Goal: Use online tool/utility: Use online tool/utility

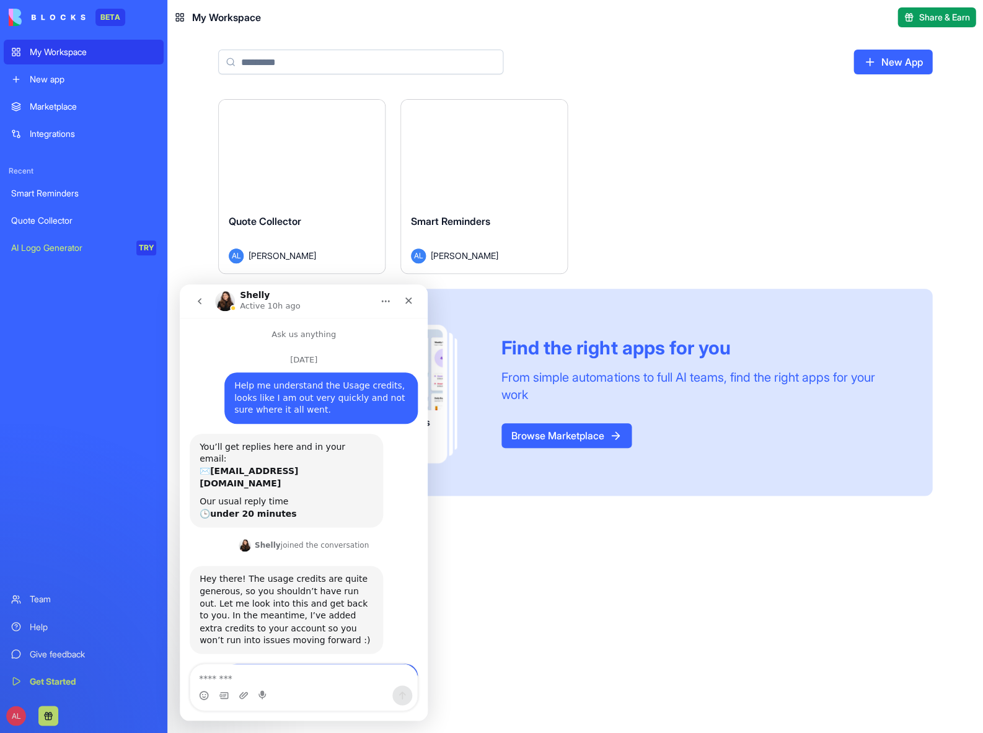
scroll to position [2403, 0]
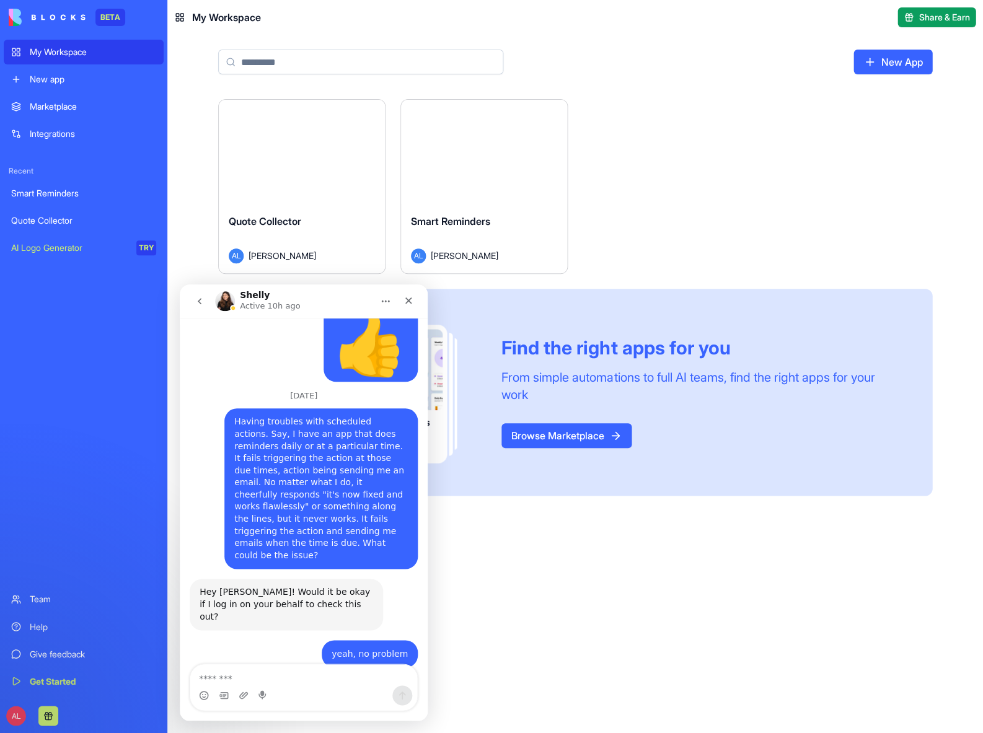
click at [205, 297] on button "go back" at bounding box center [200, 301] width 24 height 24
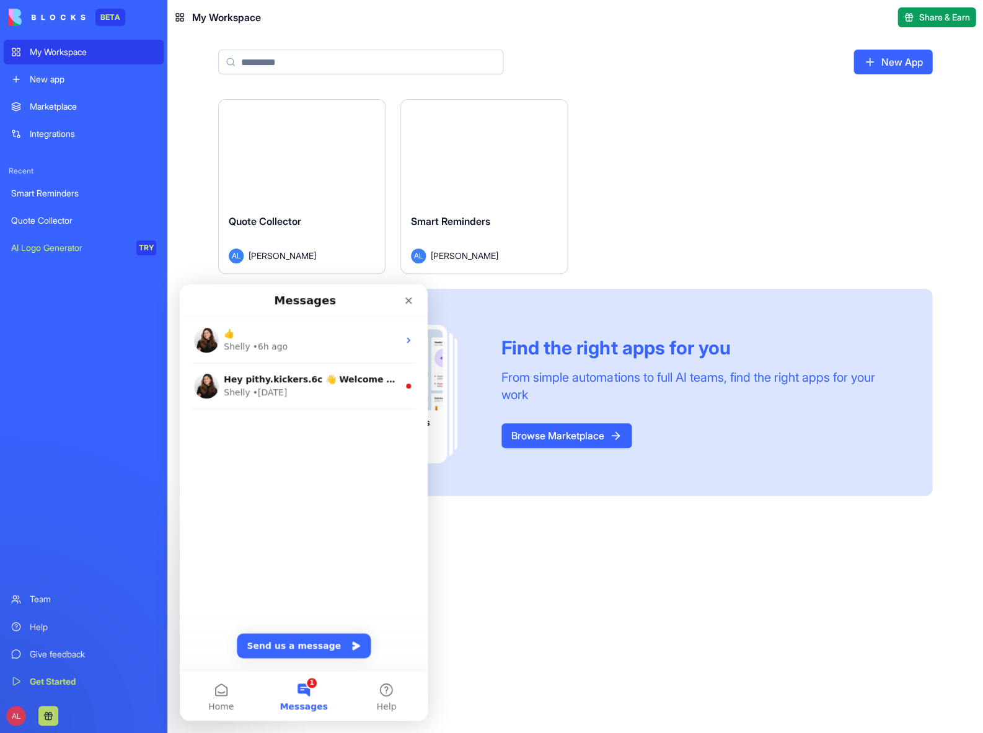
scroll to position [0, 0]
click at [399, 297] on div "Close" at bounding box center [408, 300] width 22 height 22
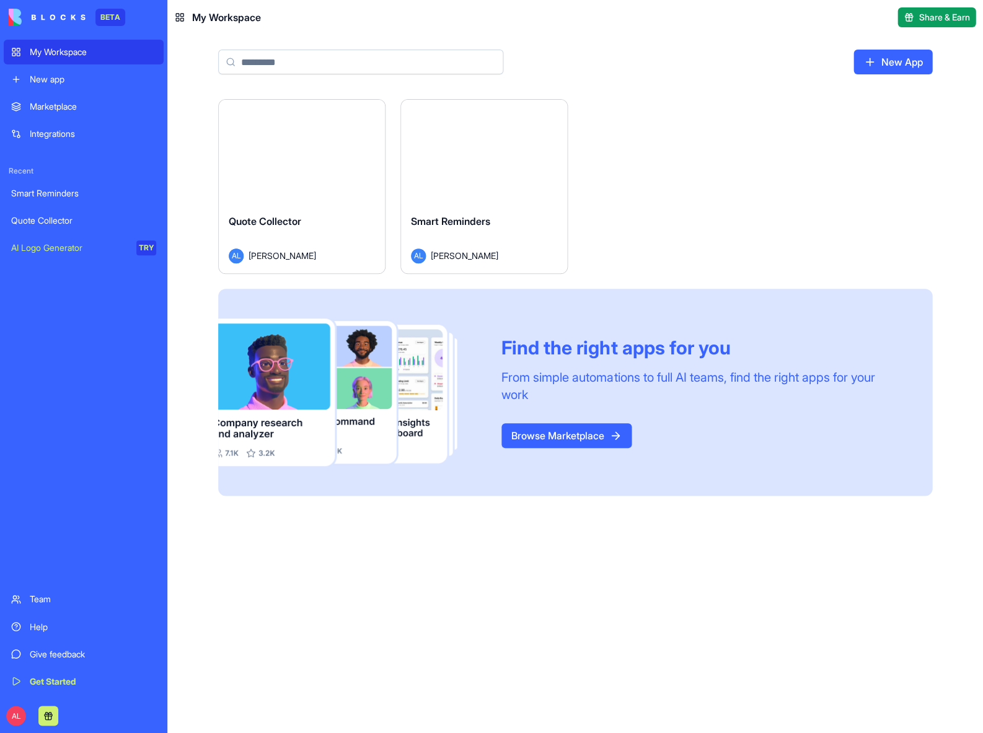
click at [315, 177] on div "Launch" at bounding box center [302, 152] width 166 height 104
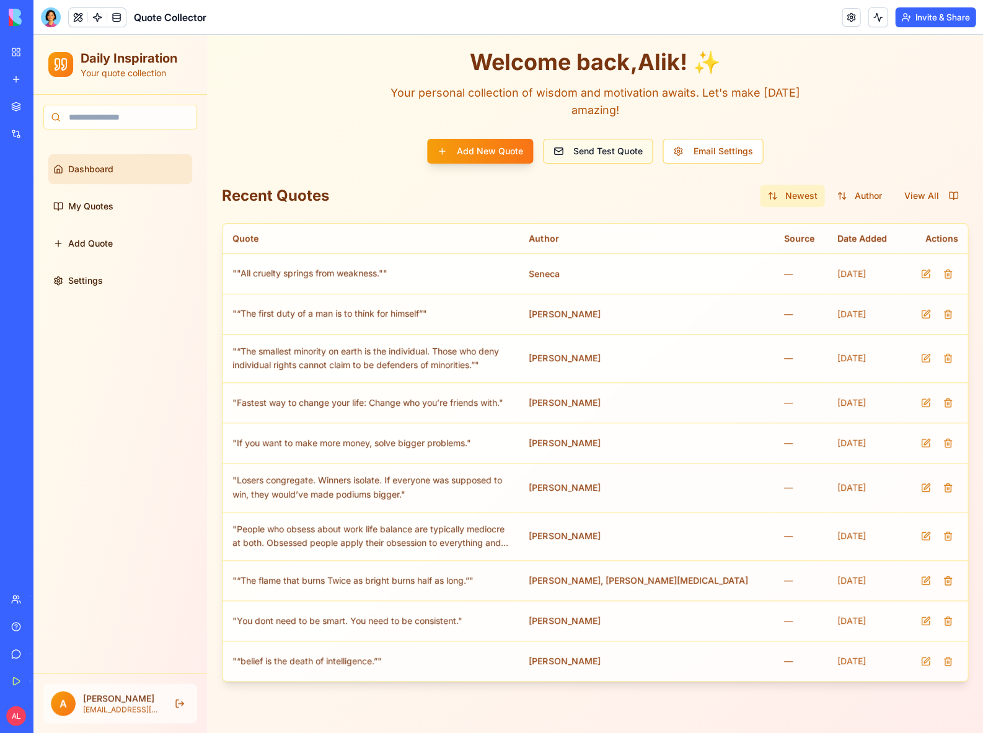
click at [604, 157] on button "Send Test Quote" at bounding box center [598, 151] width 110 height 25
click at [17, 14] on img at bounding box center [47, 17] width 77 height 17
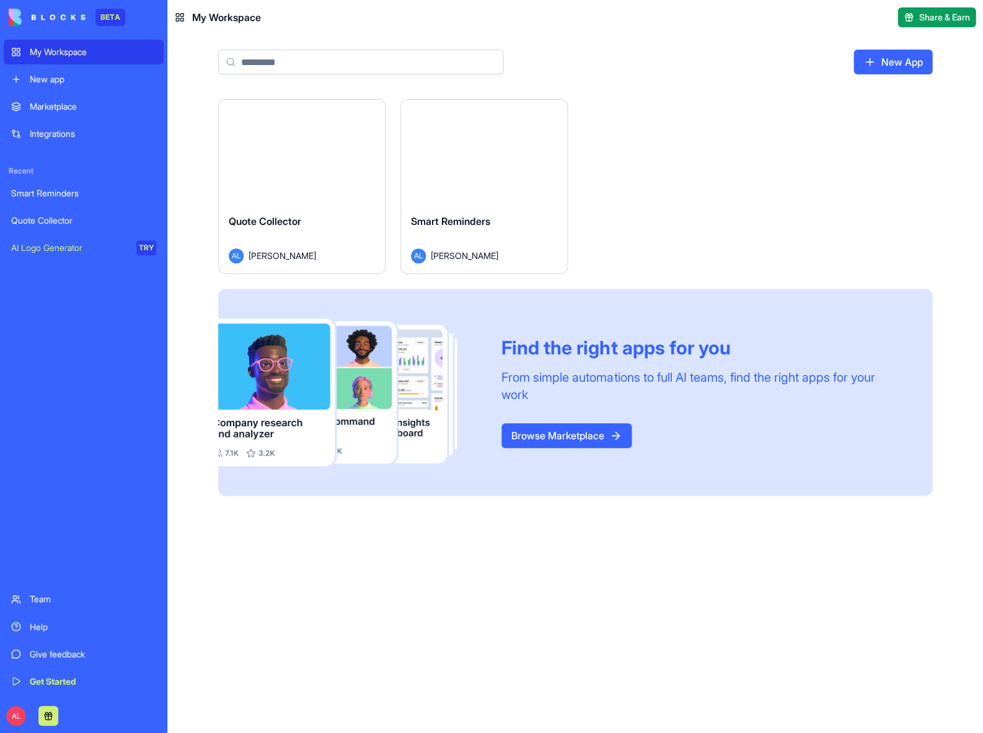
click at [72, 46] on div "My Workspace" at bounding box center [93, 52] width 126 height 12
click at [466, 167] on div "Launch" at bounding box center [484, 152] width 166 height 104
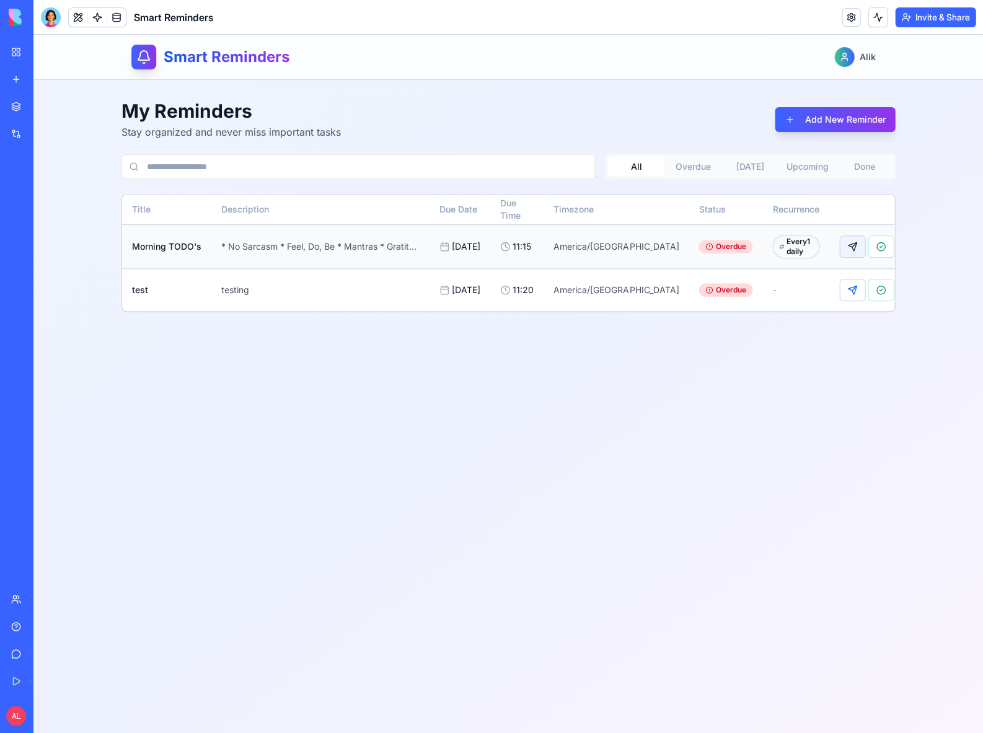
click at [839, 258] on button at bounding box center [852, 247] width 26 height 22
